Goal: Complete application form

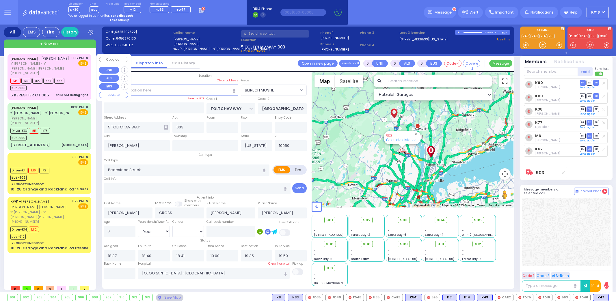
select select "BEIRECH MOSHE"
select select "Year"
select select "[DEMOGRAPHIC_DATA]"
